Goal: Information Seeking & Learning: Learn about a topic

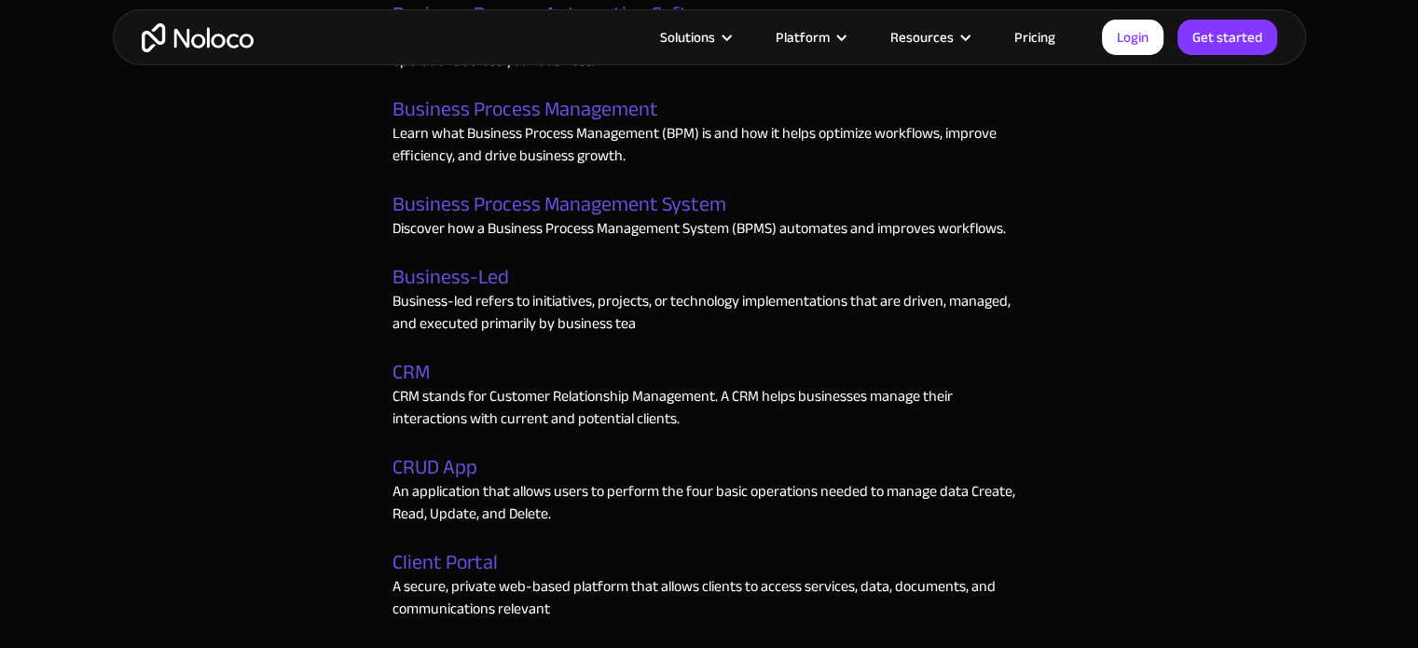
scroll to position [2442, 0]
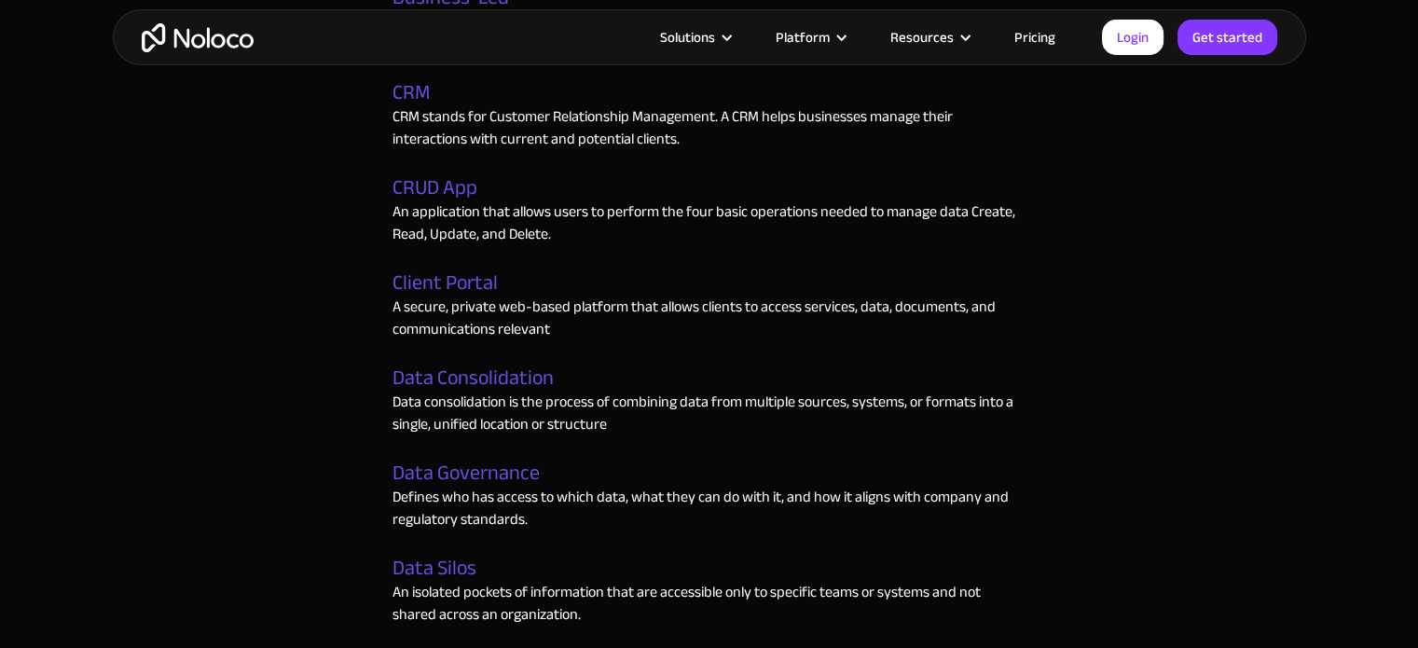
drag, startPoint x: 450, startPoint y: 274, endPoint x: 129, endPoint y: 359, distance: 332.7
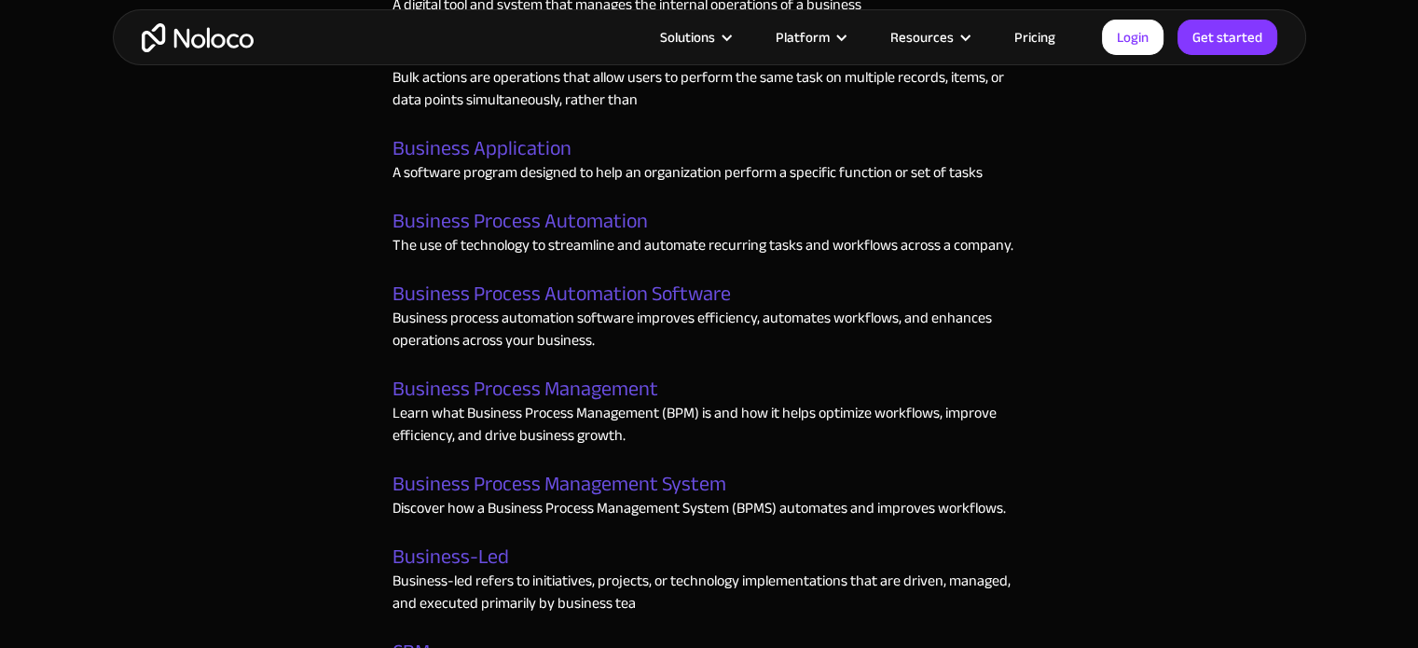
scroll to position [2349, 0]
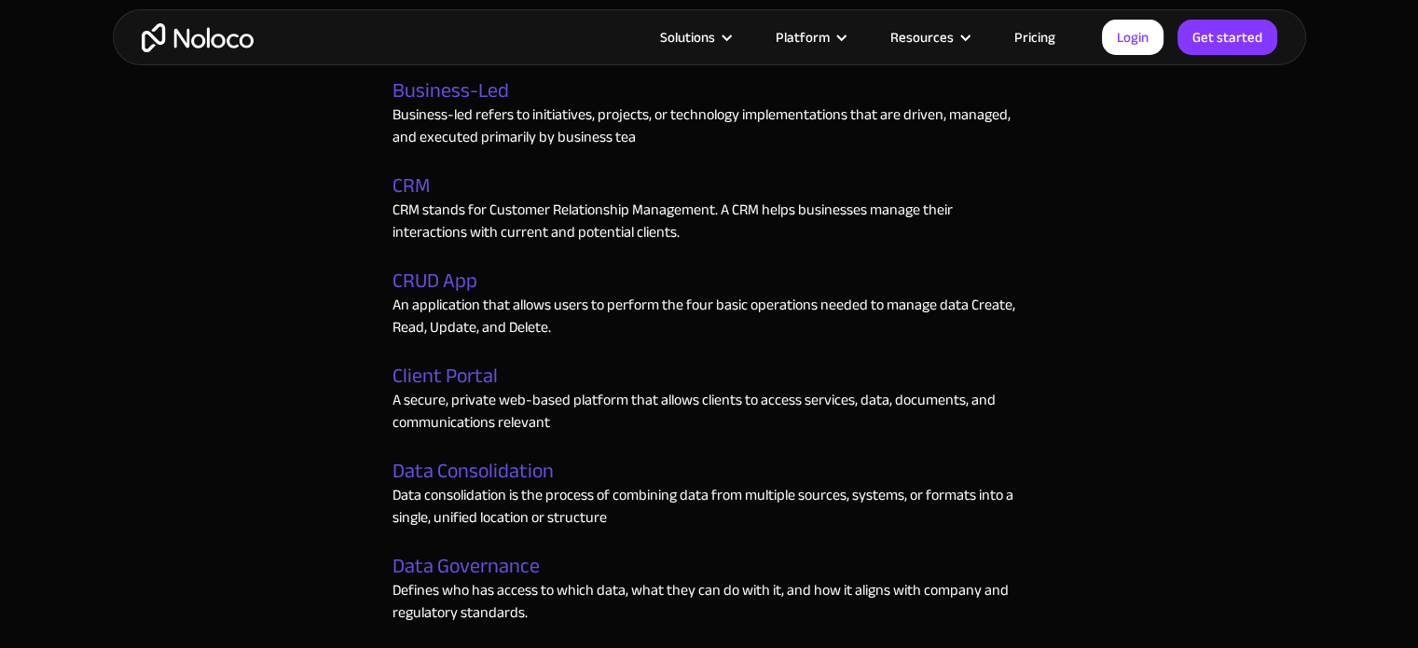
drag, startPoint x: 423, startPoint y: 285, endPoint x: 328, endPoint y: 274, distance: 95.8
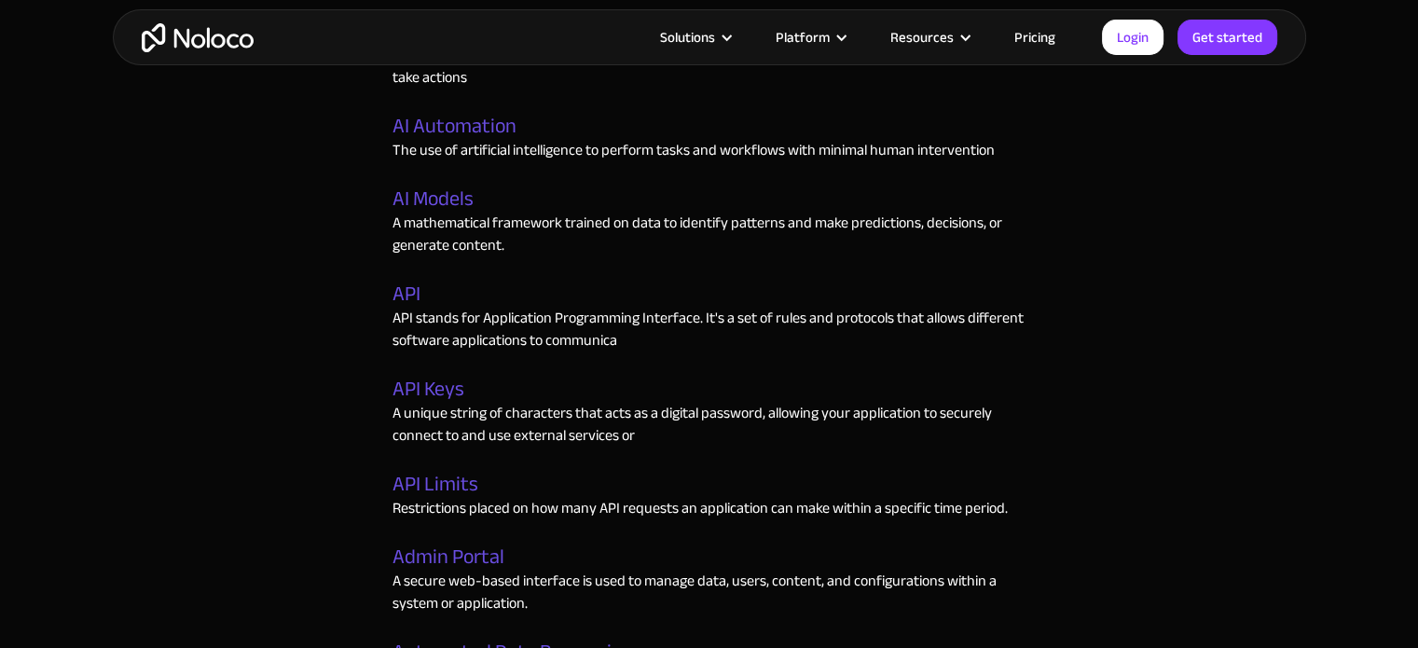
scroll to position [391, 0]
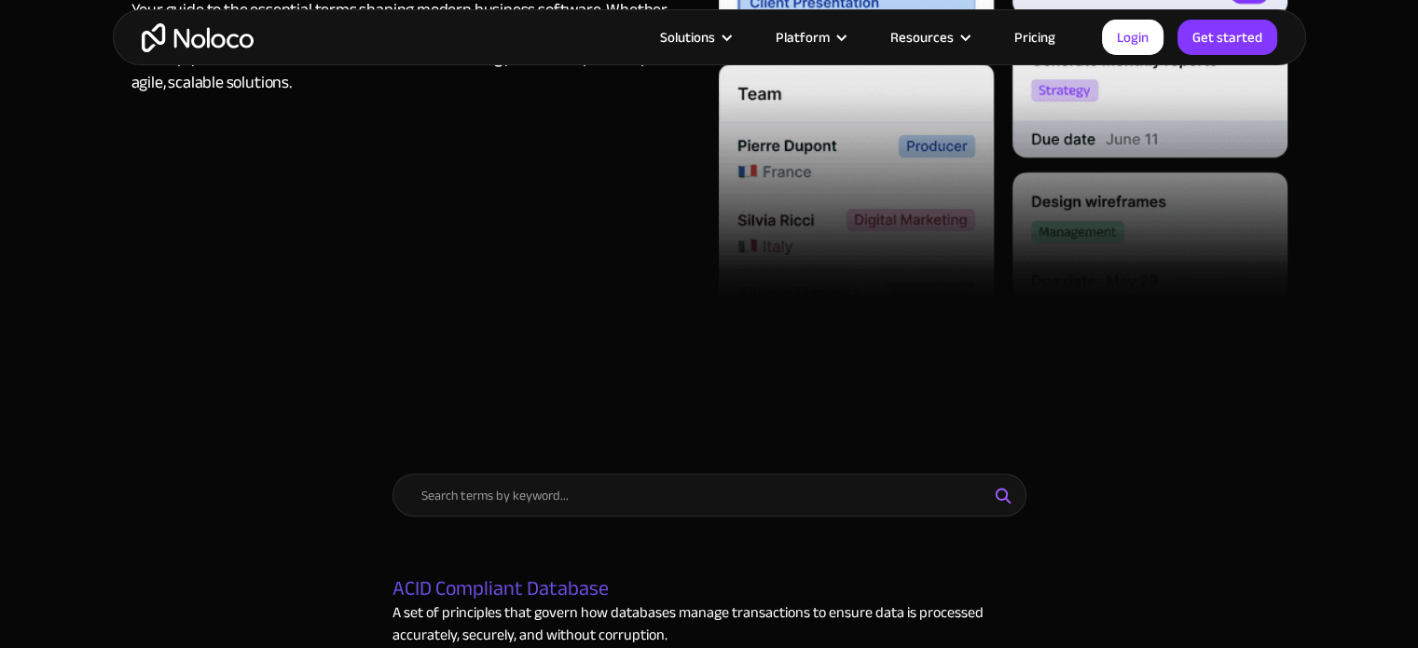
click at [333, 413] on div "NO-CODE TERMS EXPLAINED No-Code Glossary Your guide to the essential terms shap…" at bounding box center [710, 13] width 1194 height 809
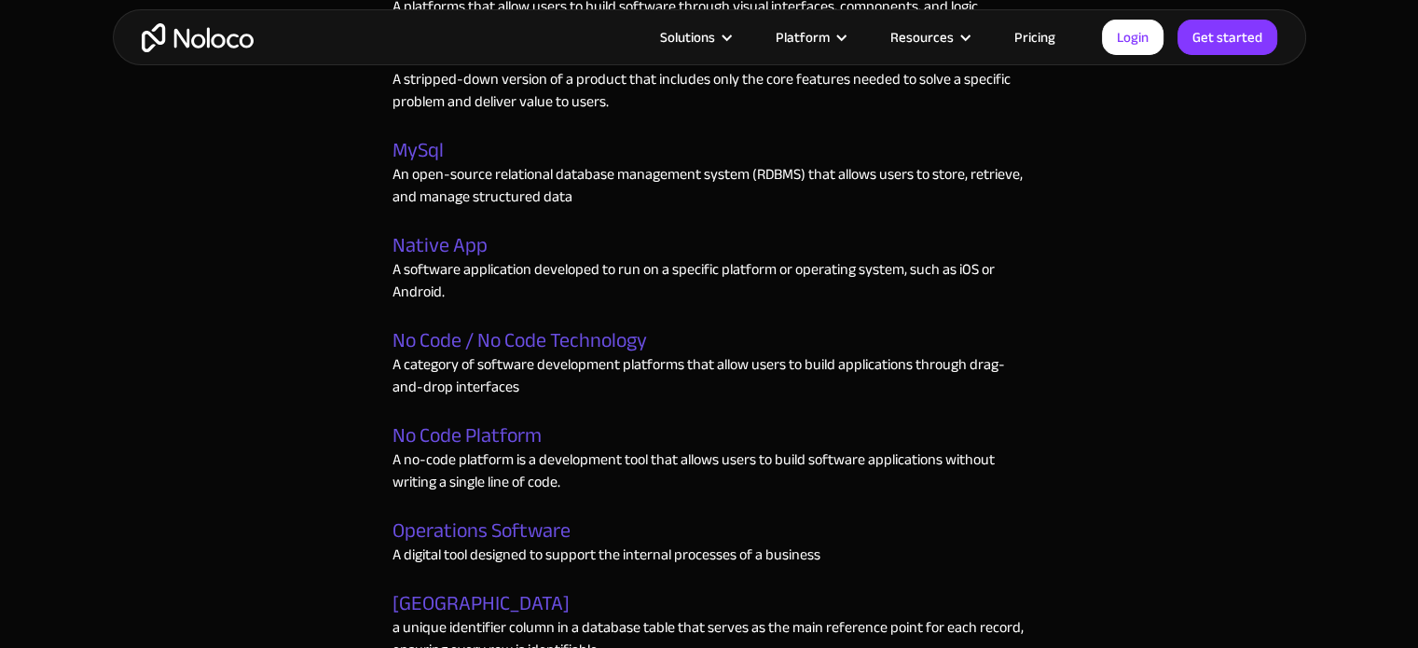
scroll to position [4955, 0]
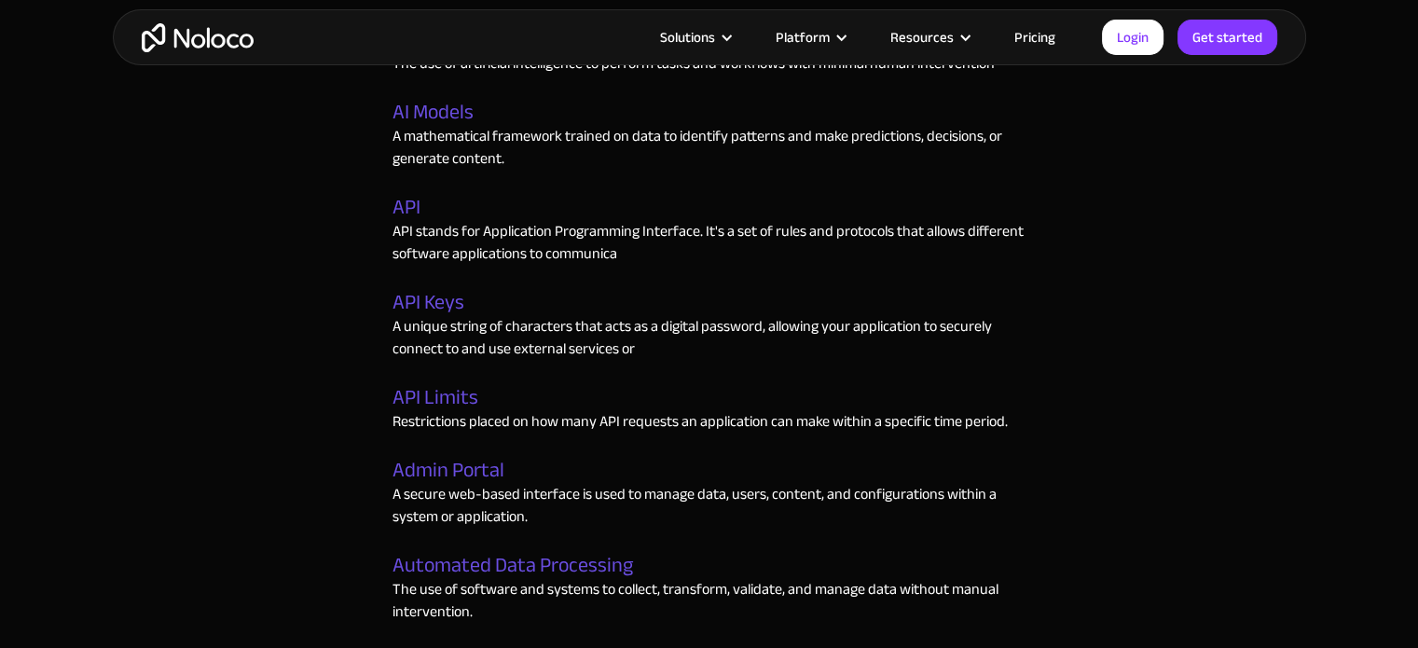
scroll to position [757, 0]
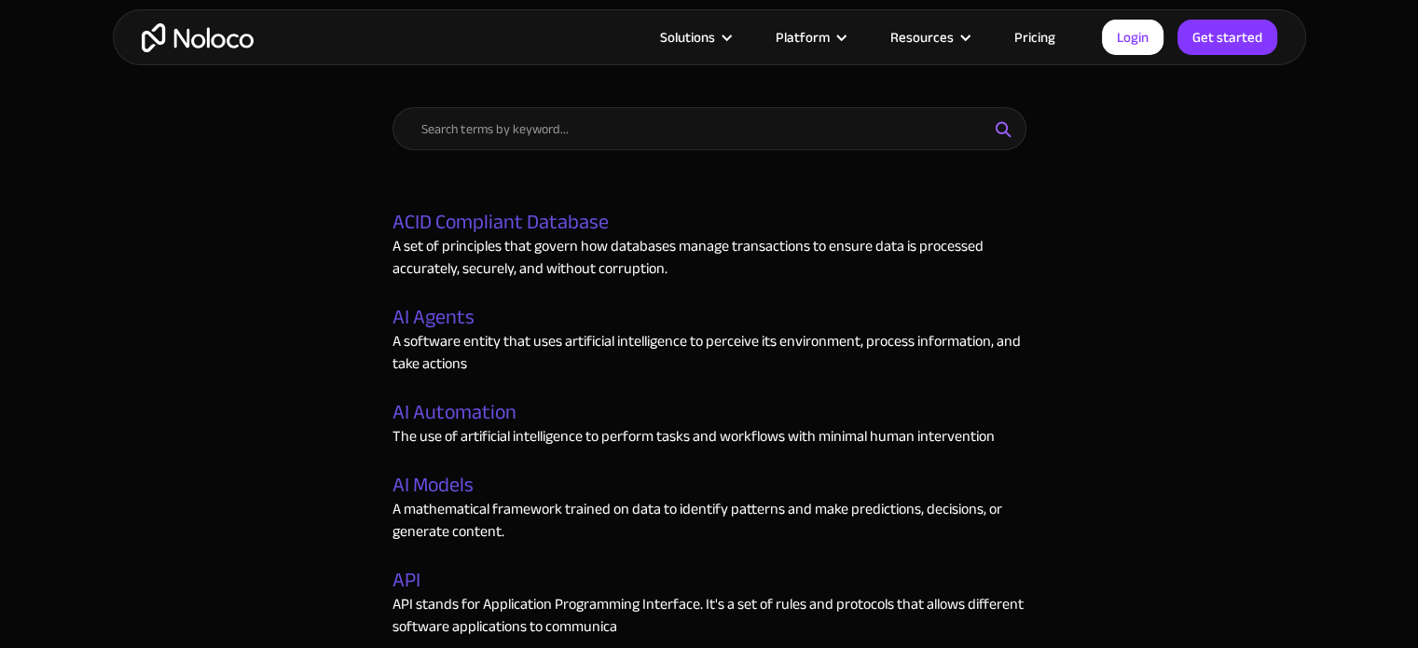
drag, startPoint x: 469, startPoint y: 314, endPoint x: 362, endPoint y: 334, distance: 109.0
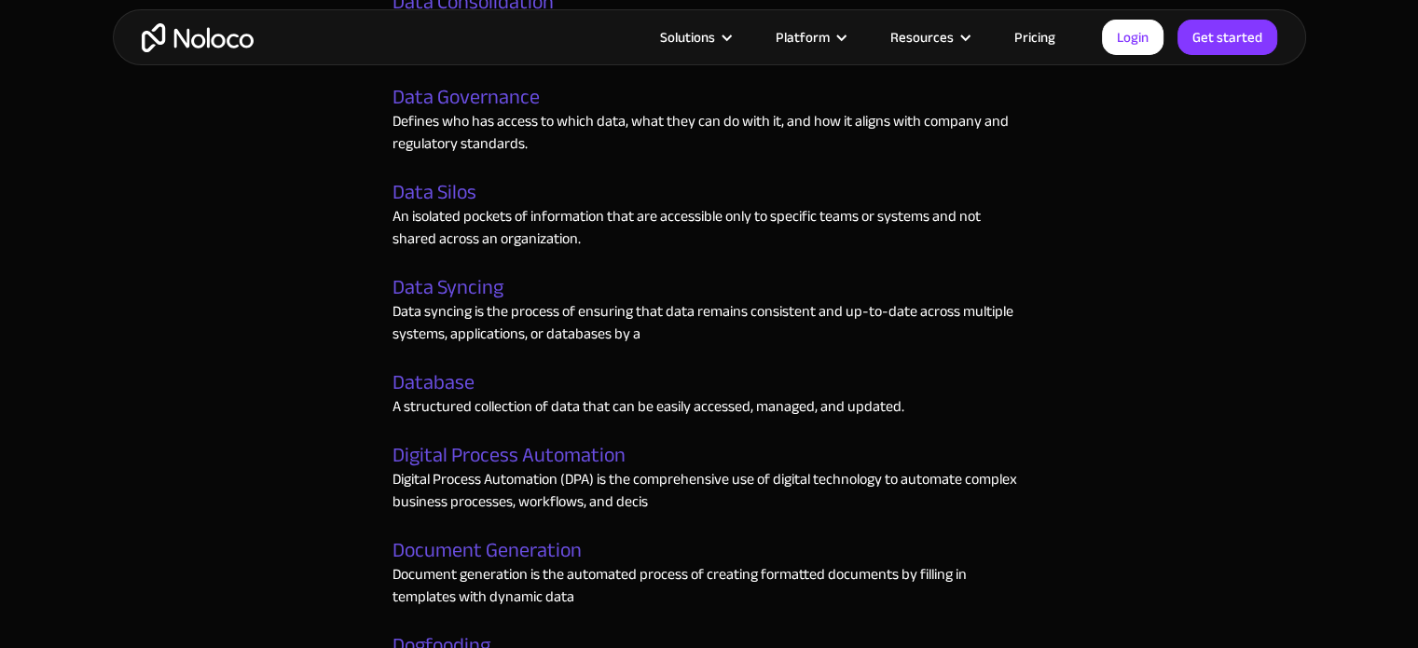
scroll to position [4753, 0]
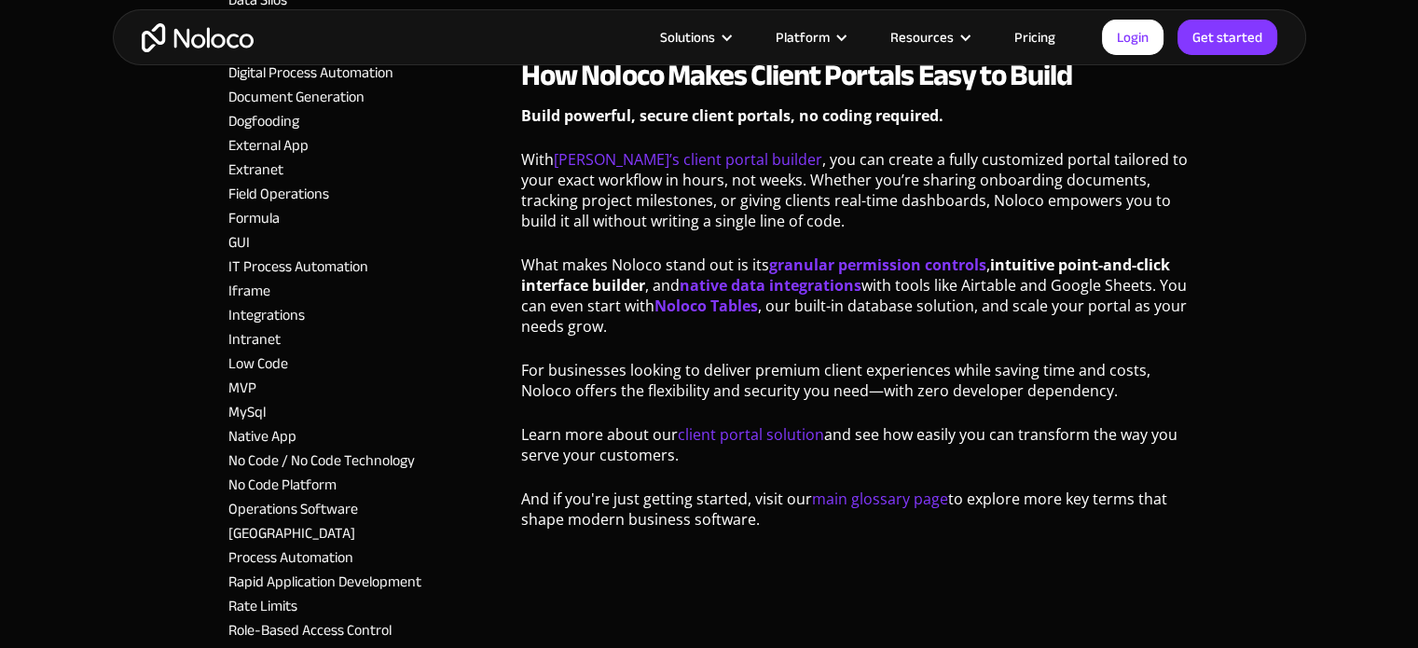
scroll to position [1585, 0]
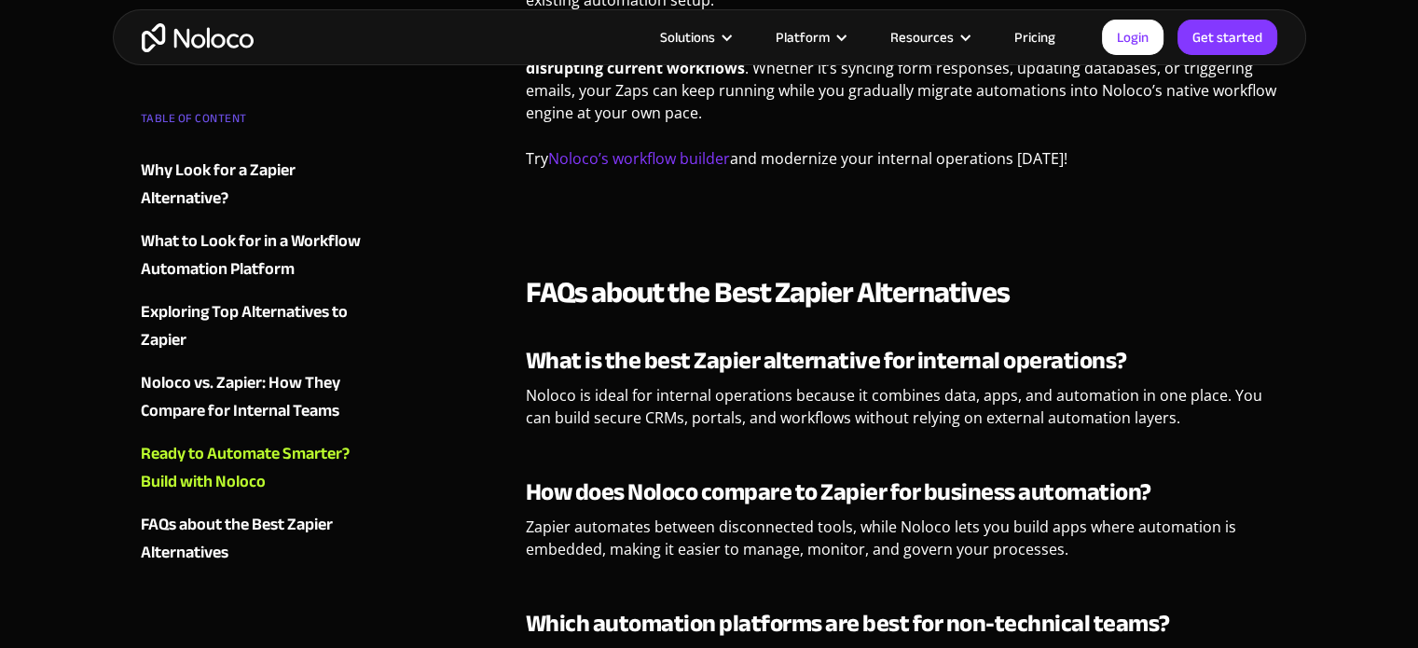
scroll to position [4756, 0]
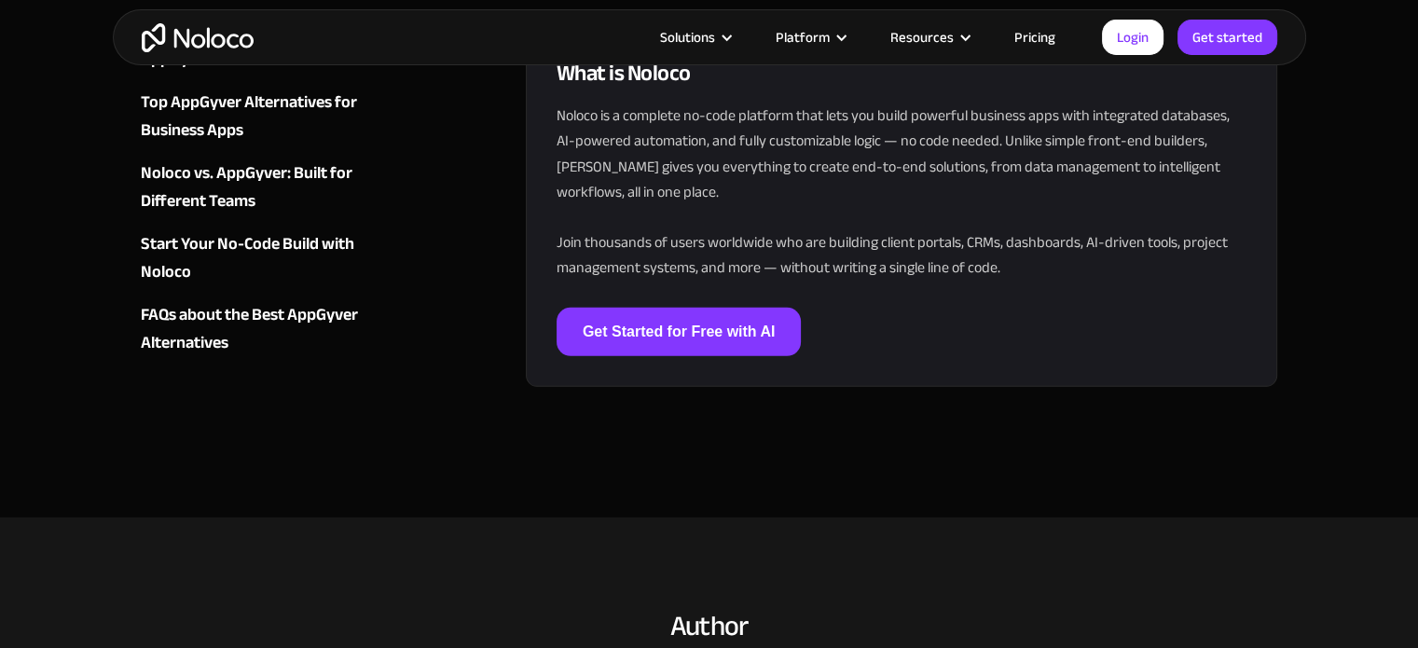
scroll to position [6062, 0]
